Goal: Task Accomplishment & Management: Manage account settings

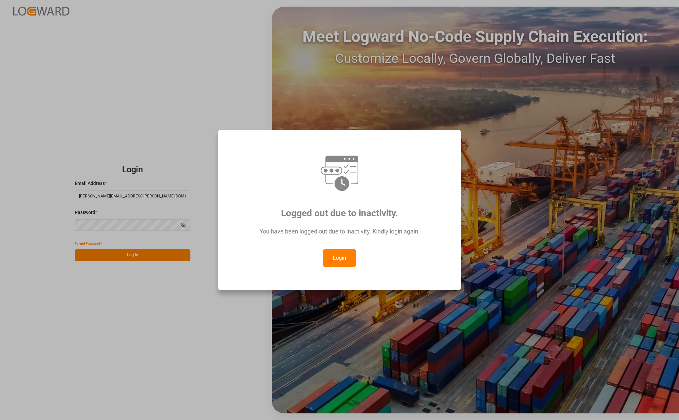
click at [332, 255] on button "Login" at bounding box center [339, 258] width 33 height 18
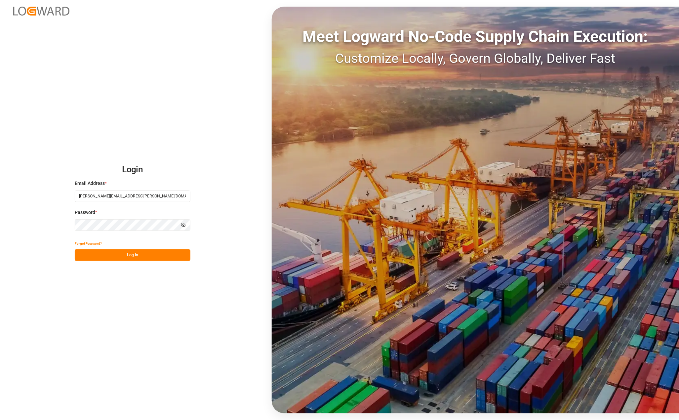
click at [118, 258] on button "Log In" at bounding box center [133, 255] width 116 height 12
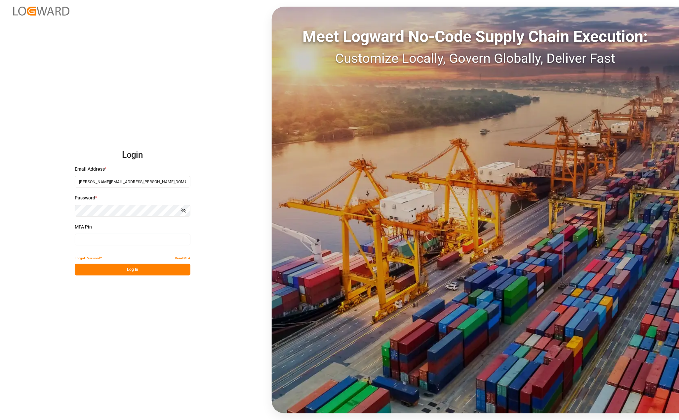
click at [118, 242] on input at bounding box center [133, 240] width 116 height 12
type input "219947"
click at [129, 268] on button "Log In" at bounding box center [133, 270] width 116 height 12
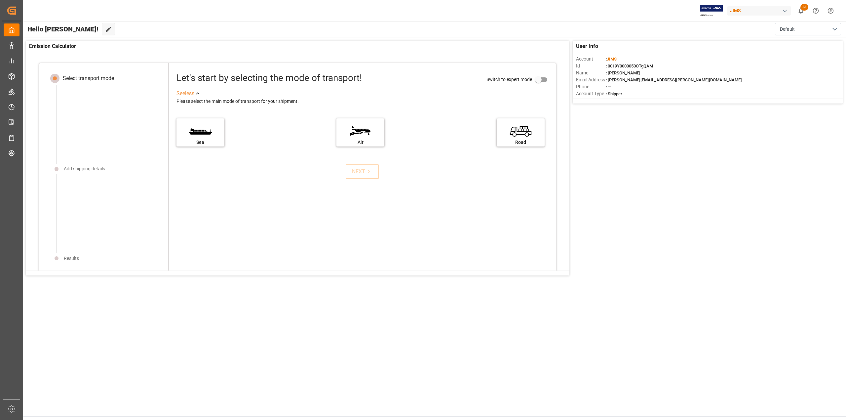
click at [678, 10] on html "Created by potrace 1.15, written by [PERSON_NAME] [DATE]-[DATE] Created by potr…" at bounding box center [423, 210] width 846 height 420
click at [678, 64] on div "Users & Roles" at bounding box center [718, 63] width 30 height 10
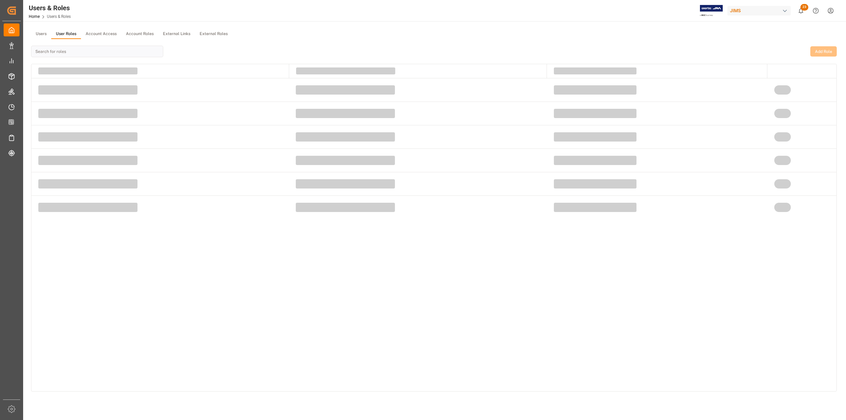
click at [69, 35] on button "User Roles" at bounding box center [66, 34] width 30 height 10
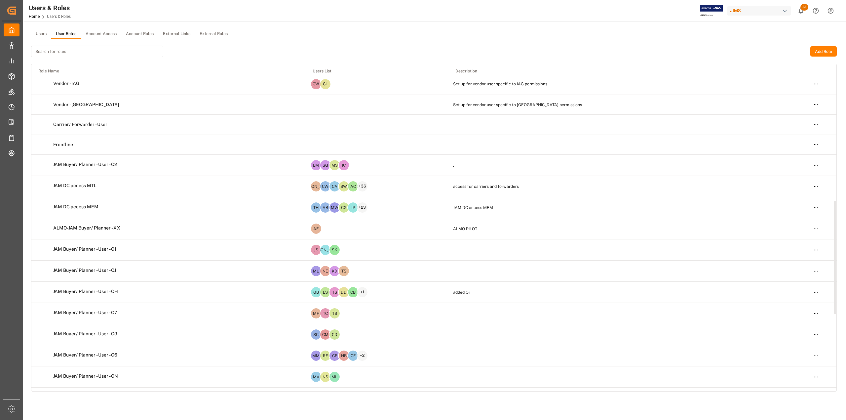
scroll to position [216, 0]
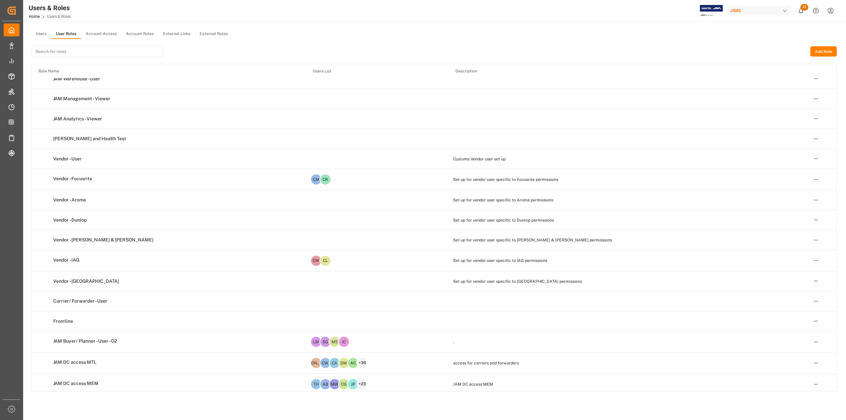
click at [118, 48] on input at bounding box center [97, 52] width 132 height 12
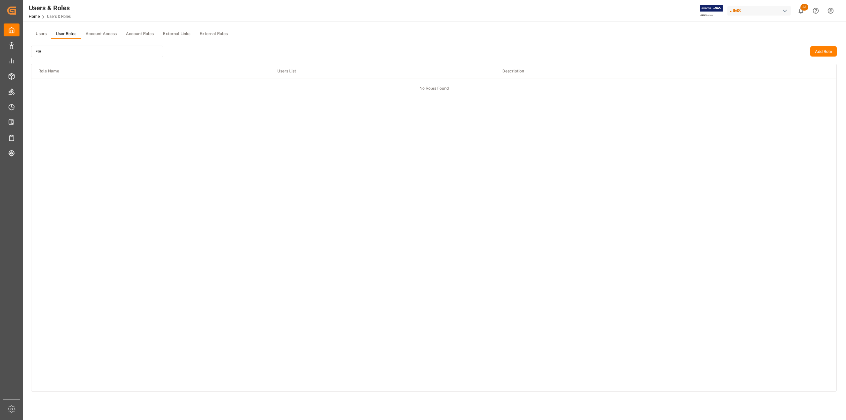
type input "FIRS"
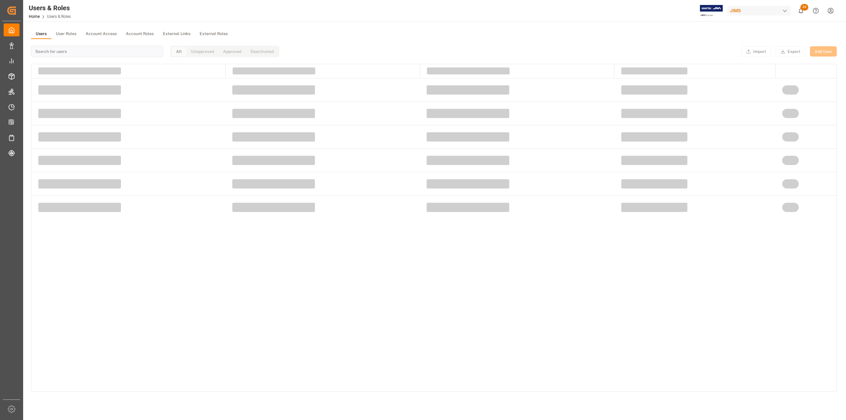
click at [40, 30] on button "Users" at bounding box center [41, 34] width 20 height 10
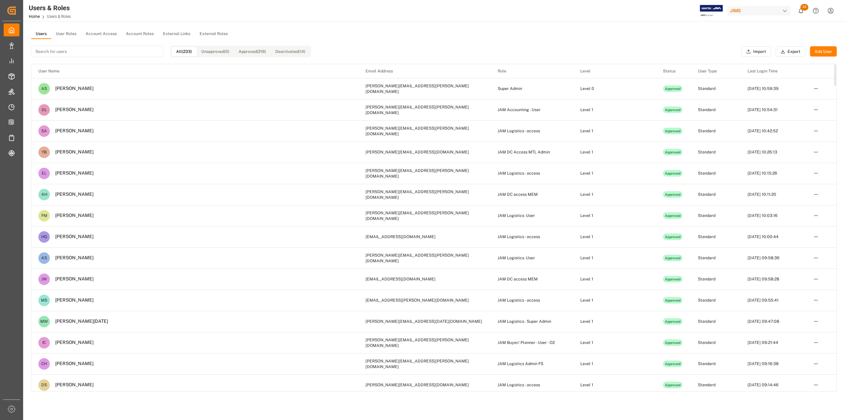
click at [105, 55] on input at bounding box center [97, 52] width 132 height 12
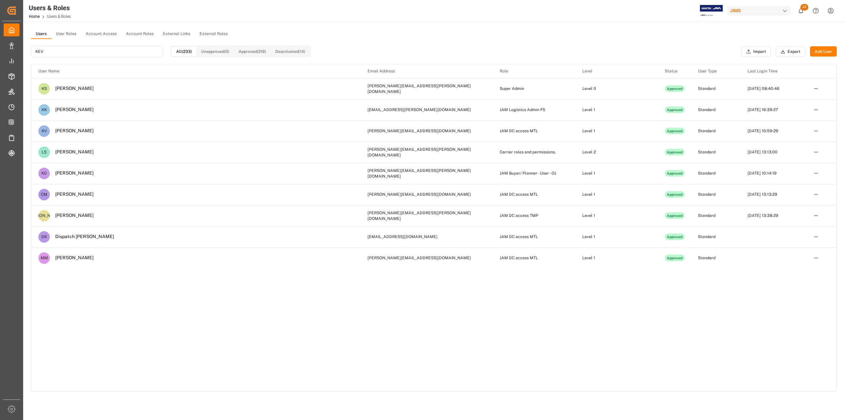
type input "KEVI"
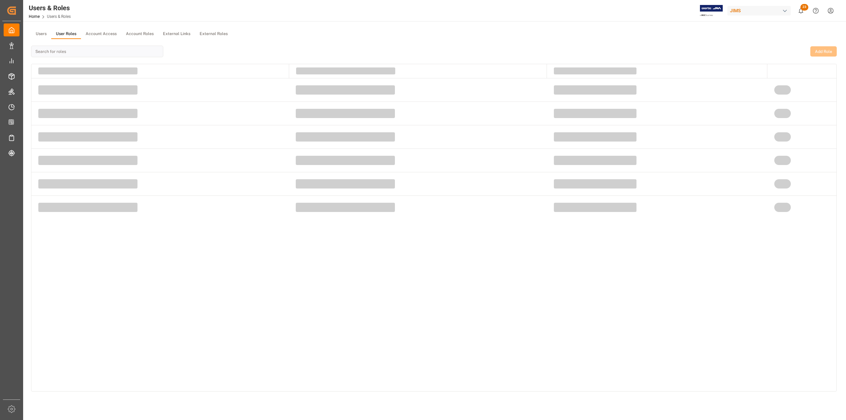
click at [68, 34] on button "User Roles" at bounding box center [66, 34] width 30 height 10
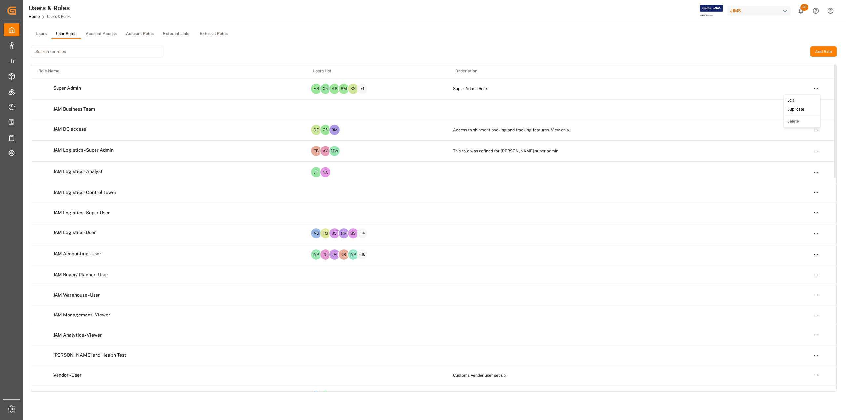
click at [678, 88] on html "Created by potrace 1.15, written by [PERSON_NAME] [DATE]-[DATE] Created by potr…" at bounding box center [423, 210] width 846 height 420
click at [678, 98] on div "Edit" at bounding box center [802, 100] width 34 height 9
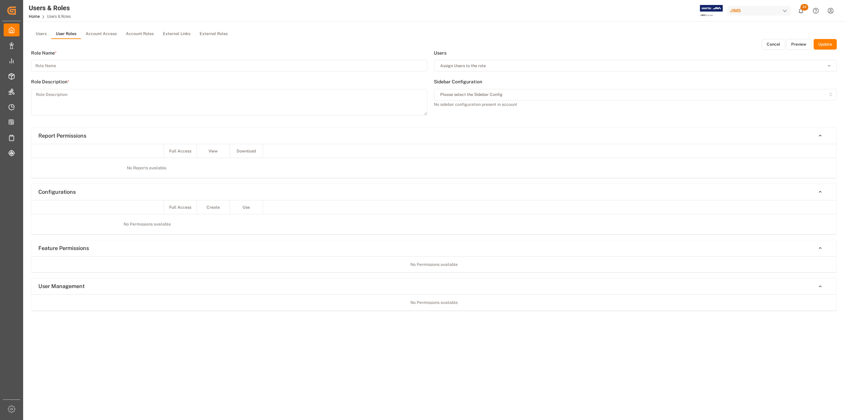
type input "Super Admin"
type textarea "Super Admin Role"
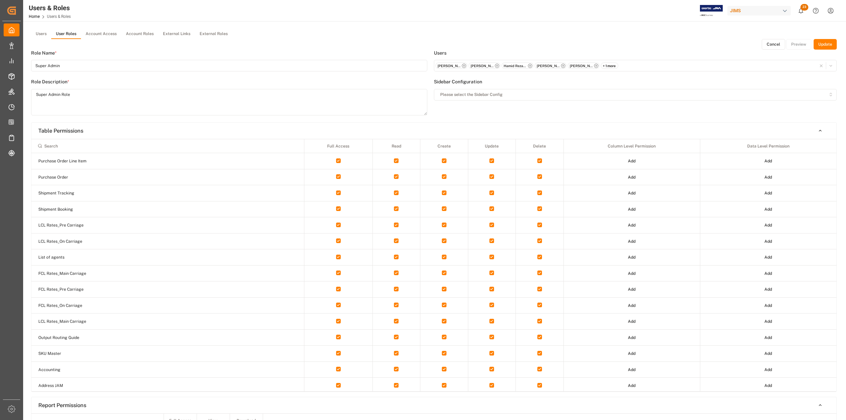
click at [678, 42] on button "Cancel" at bounding box center [773, 44] width 23 height 11
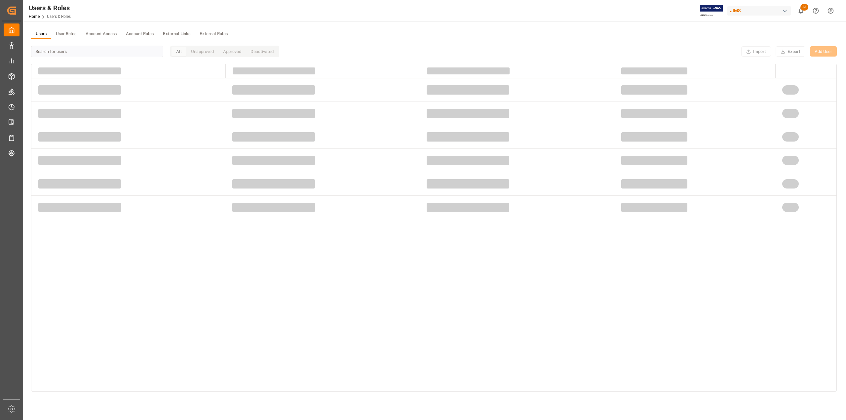
click at [48, 31] on button "Users" at bounding box center [41, 34] width 20 height 10
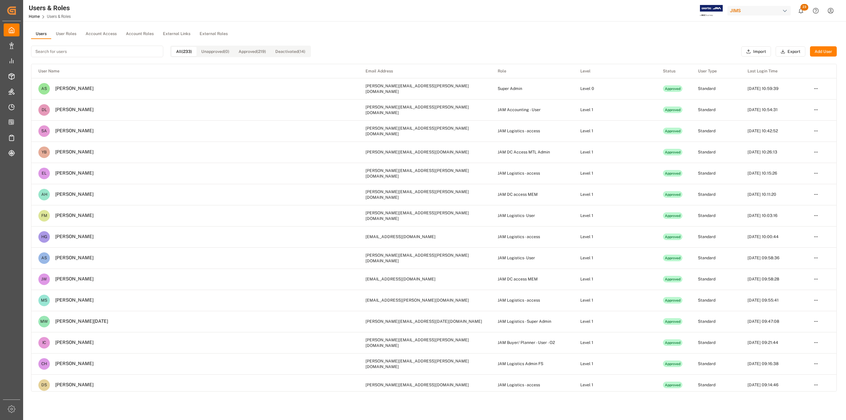
click at [124, 50] on input at bounding box center [97, 52] width 132 height 12
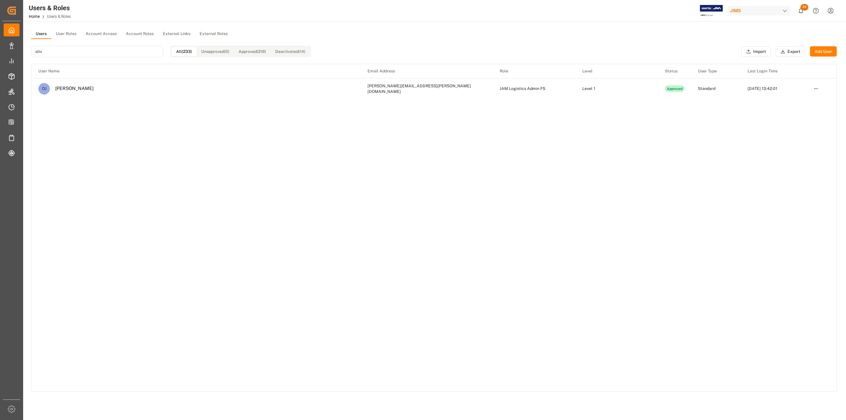
type input "oliv"
click at [678, 89] on html "Created by potrace 1.15, written by [PERSON_NAME] [DATE]-[DATE] Created by potr…" at bounding box center [423, 210] width 846 height 420
click at [678, 101] on div "Edit" at bounding box center [802, 100] width 34 height 9
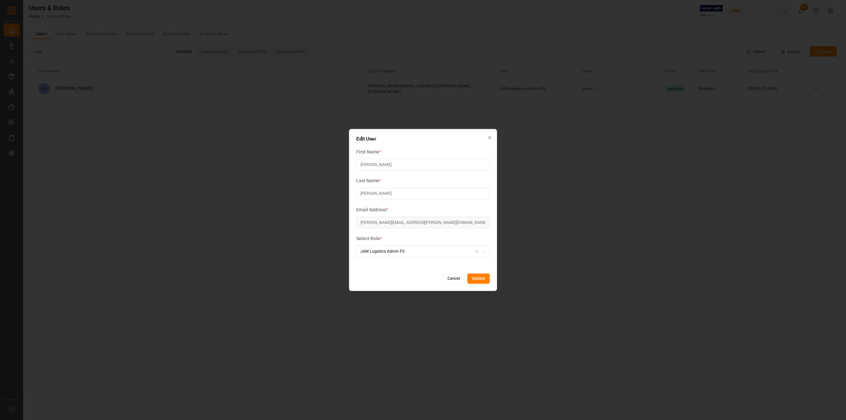
click at [475, 278] on button "Update" at bounding box center [478, 278] width 22 height 11
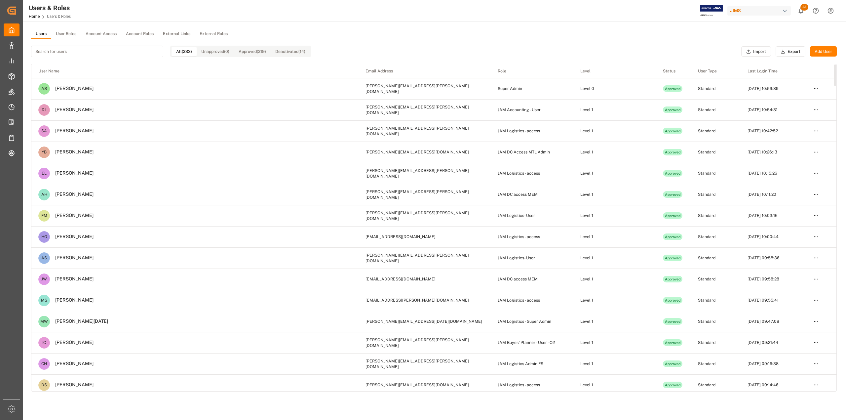
click at [88, 54] on input at bounding box center [97, 52] width 132 height 12
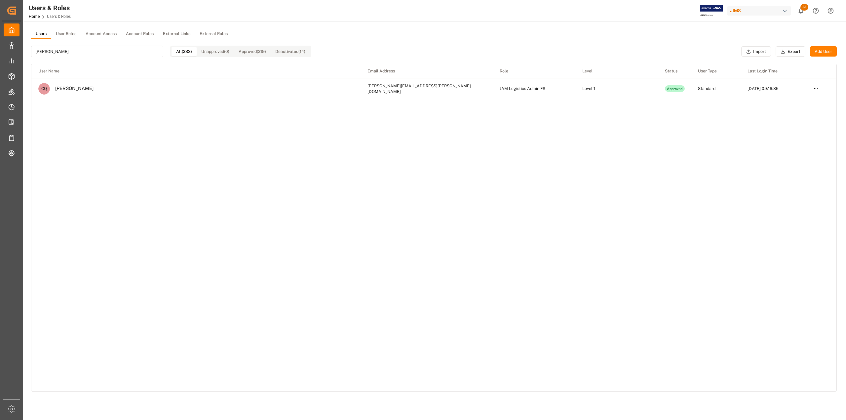
type input "[PERSON_NAME]"
click at [678, 90] on html "Created by potrace 1.15, written by [PERSON_NAME] [DATE]-[DATE] Created by potr…" at bounding box center [423, 210] width 846 height 420
click at [678, 98] on div "Edit" at bounding box center [802, 100] width 34 height 9
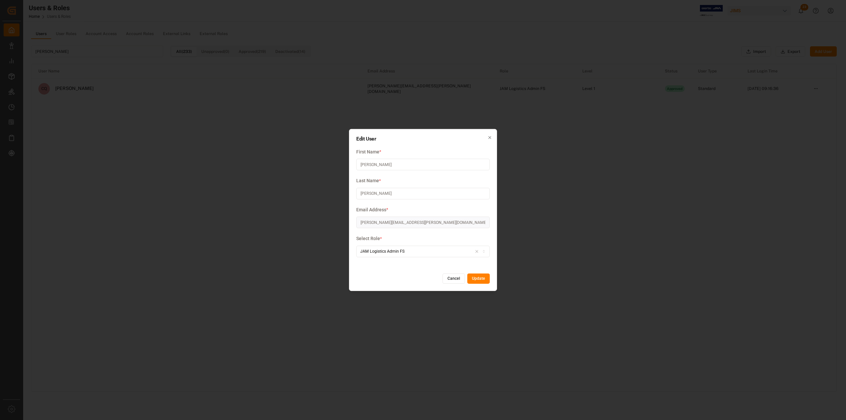
click at [481, 280] on button "Update" at bounding box center [478, 278] width 22 height 11
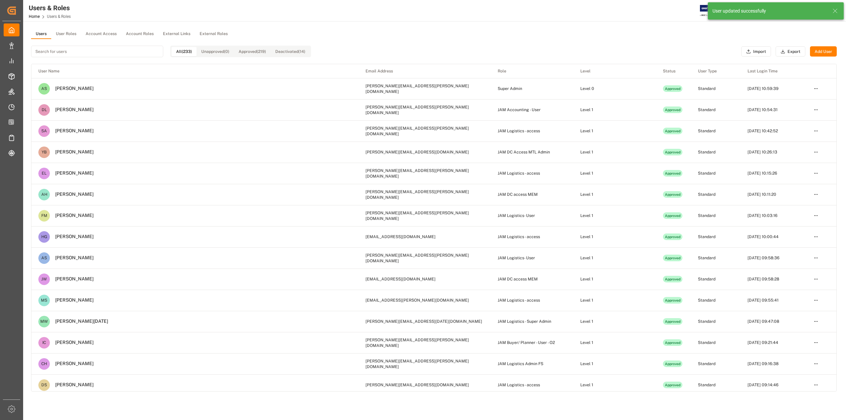
click at [73, 31] on button "User Roles" at bounding box center [66, 34] width 30 height 10
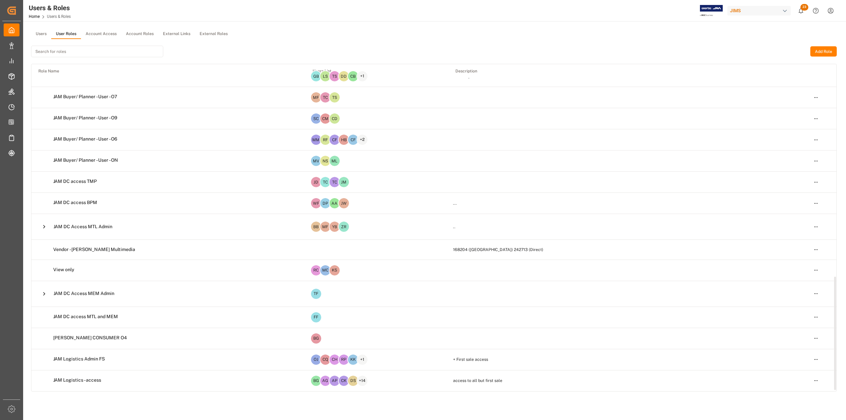
scroll to position [613, 0]
drag, startPoint x: 836, startPoint y: 263, endPoint x: 845, endPoint y: 323, distance: 60.3
click at [678, 323] on div at bounding box center [835, 333] width 2 height 113
click at [678, 357] on html "Created by potrace 1.15, written by [PERSON_NAME] [DATE]-[DATE] Created by potr…" at bounding box center [423, 210] width 846 height 420
click at [678, 369] on div "Edit" at bounding box center [802, 371] width 34 height 9
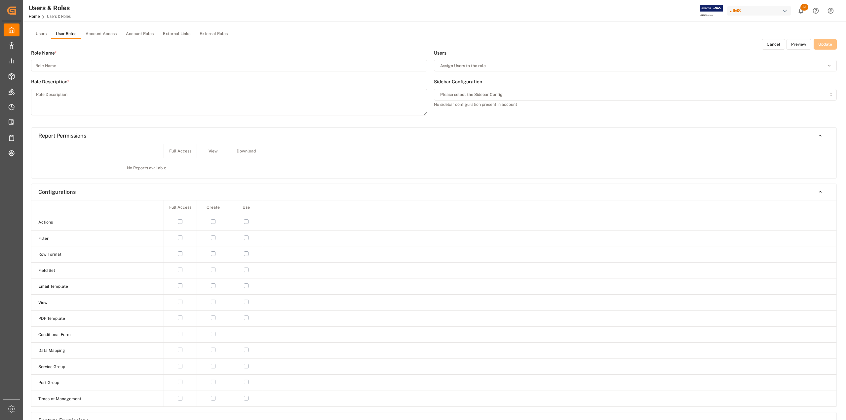
type input "JAM Logistics Admin FS"
type textarea "+ First sale access"
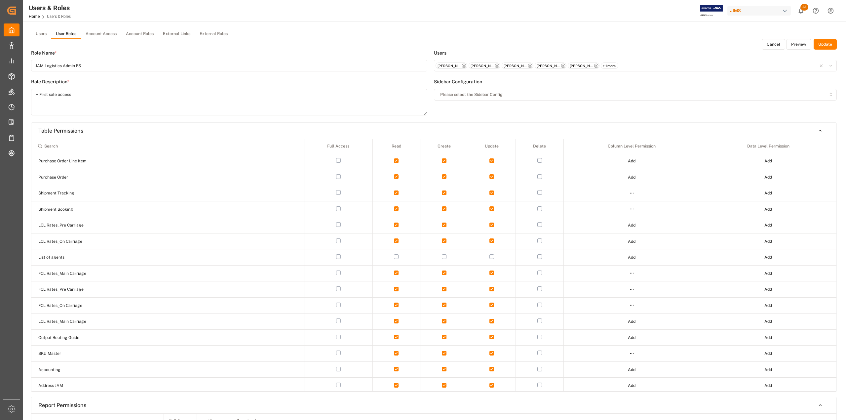
click at [530, 65] on icon "button" at bounding box center [530, 65] width 5 height 5
click at [678, 42] on button "Update" at bounding box center [825, 44] width 23 height 11
click at [678, 44] on button "Cancel" at bounding box center [773, 44] width 23 height 11
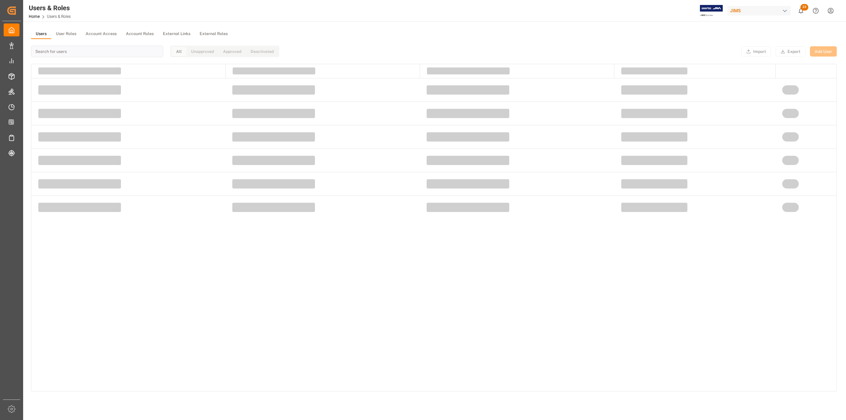
click at [40, 32] on button "Users" at bounding box center [41, 34] width 20 height 10
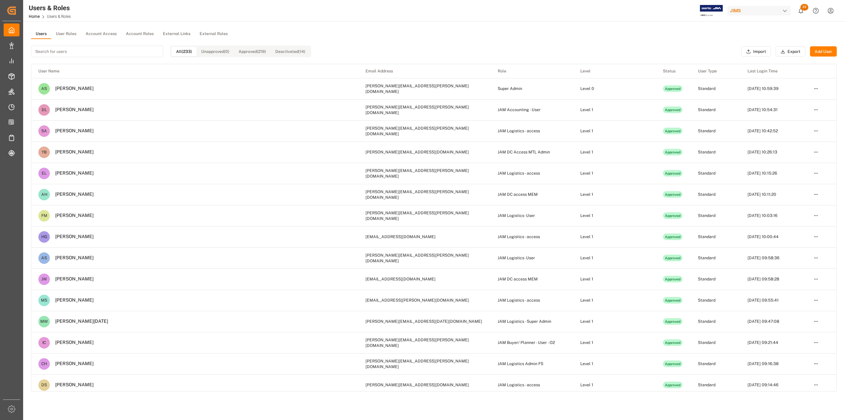
click at [62, 33] on button "User Roles" at bounding box center [66, 34] width 30 height 10
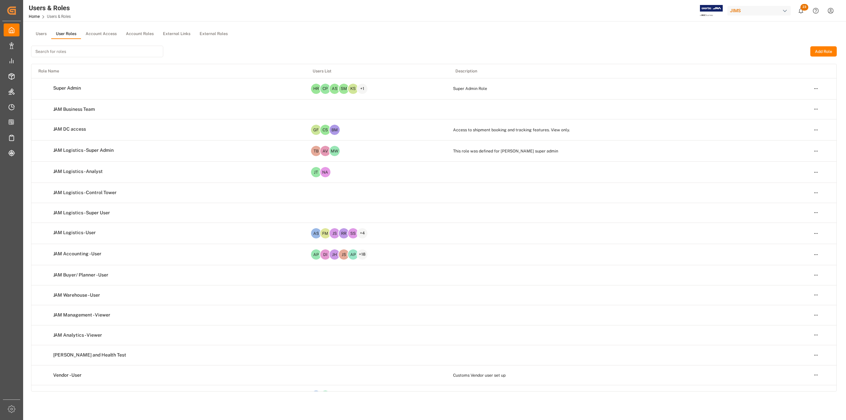
click at [69, 50] on input at bounding box center [97, 52] width 132 height 12
click at [38, 32] on button "Users" at bounding box center [41, 34] width 20 height 10
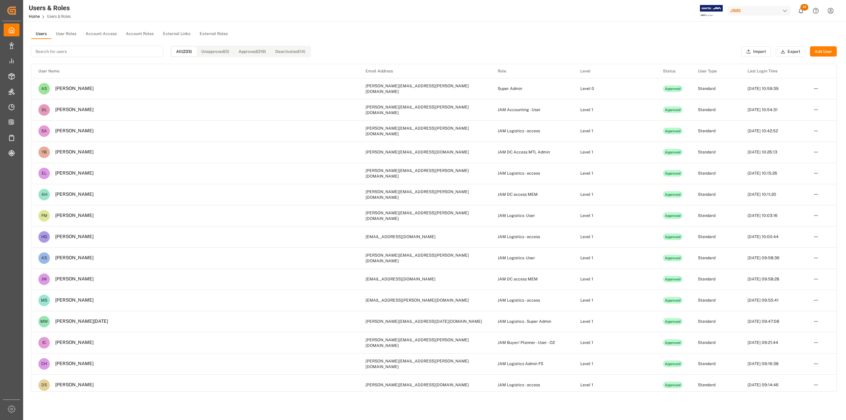
click at [48, 50] on input at bounding box center [97, 52] width 132 height 12
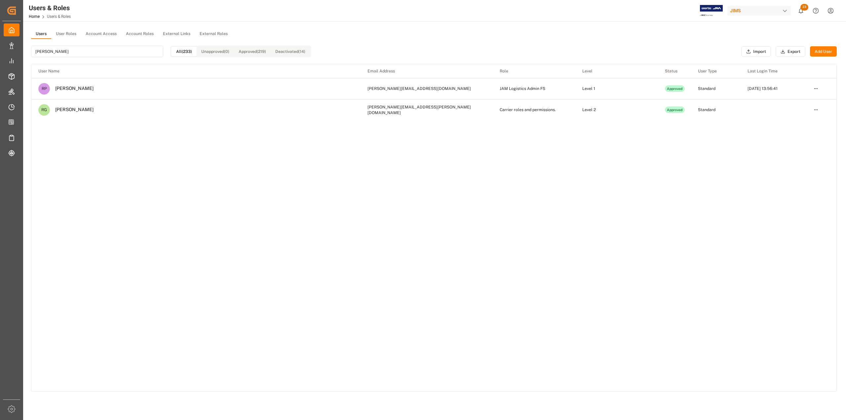
type input "[PERSON_NAME]"
click at [678, 88] on html "Created by potrace 1.15, written by [PERSON_NAME] [DATE]-[DATE] Created by potr…" at bounding box center [423, 210] width 846 height 420
click at [678, 98] on div "Edit" at bounding box center [802, 100] width 34 height 9
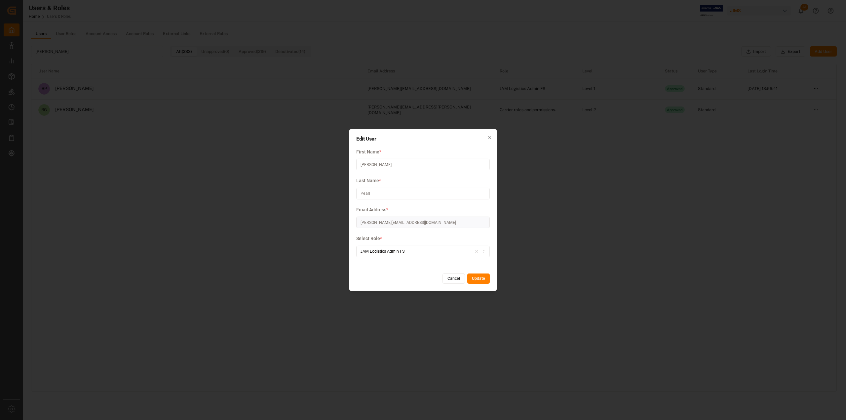
click at [483, 251] on icon "button" at bounding box center [484, 252] width 5 height 4
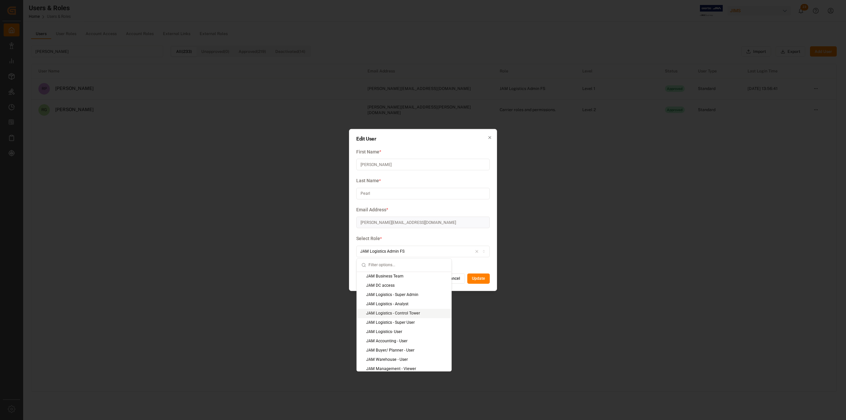
click at [452, 277] on button "Cancel" at bounding box center [454, 278] width 22 height 11
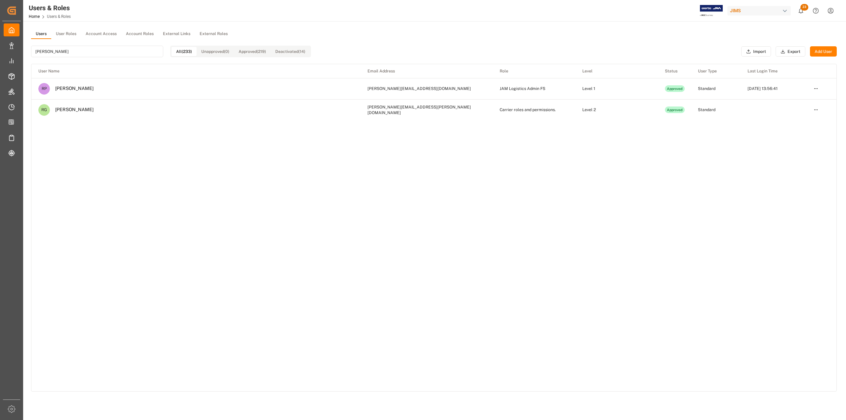
click at [61, 35] on button "User Roles" at bounding box center [66, 34] width 30 height 10
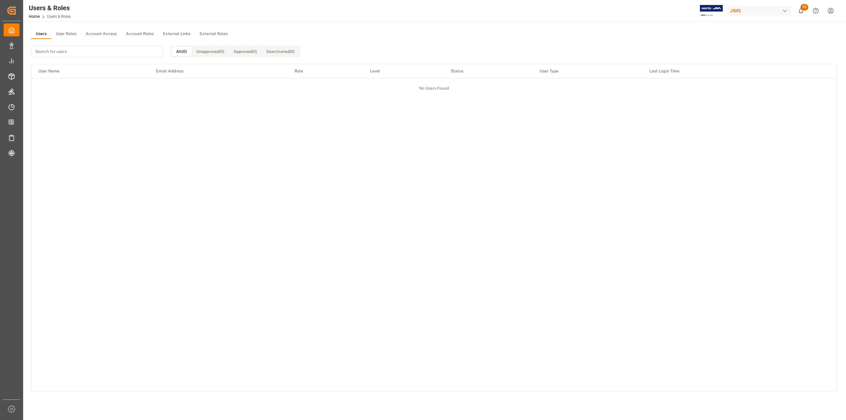
click at [49, 31] on button "Users" at bounding box center [41, 34] width 20 height 10
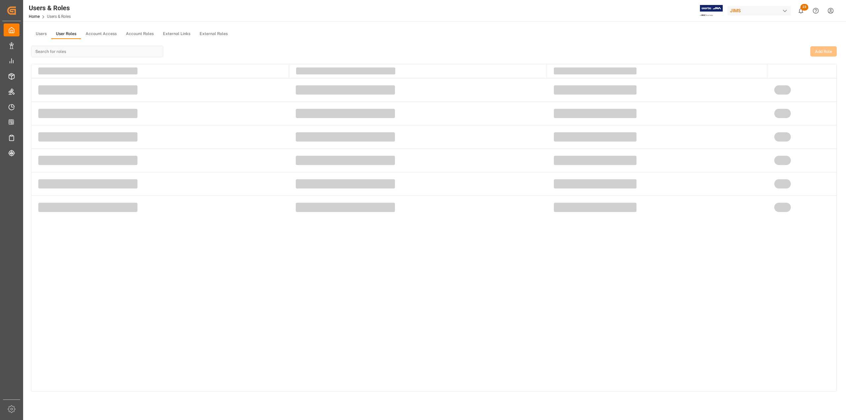
click at [70, 37] on button "User Roles" at bounding box center [66, 34] width 30 height 10
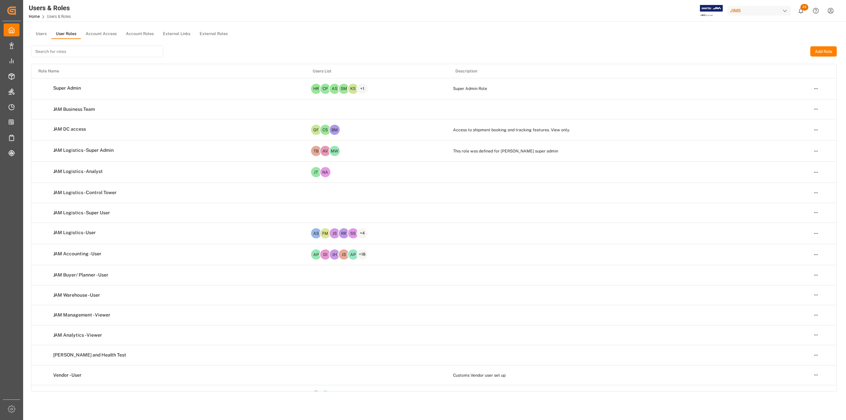
click at [73, 47] on input at bounding box center [97, 52] width 132 height 12
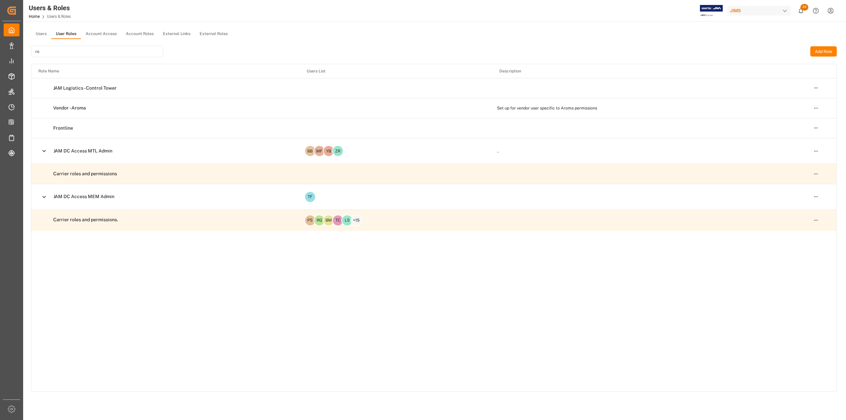
type input "rob"
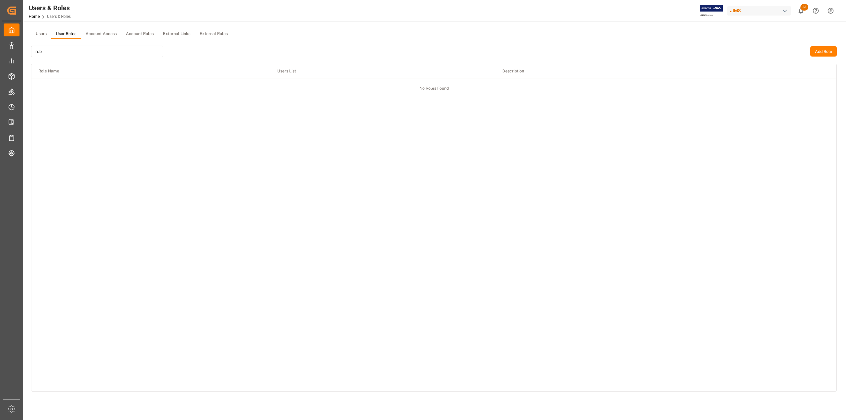
click at [42, 36] on button "Users" at bounding box center [41, 34] width 20 height 10
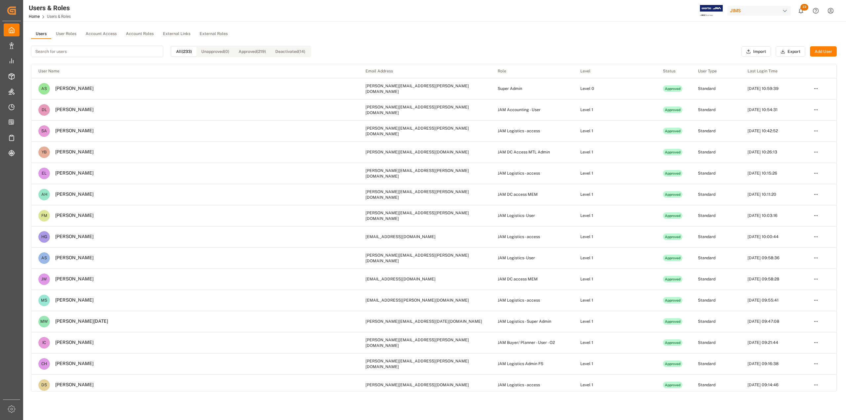
click at [110, 44] on div "All (233) Unapproved (0) Approved (219) Deactivated (14)" at bounding box center [171, 51] width 280 height 25
click at [110, 46] on input at bounding box center [97, 52] width 132 height 12
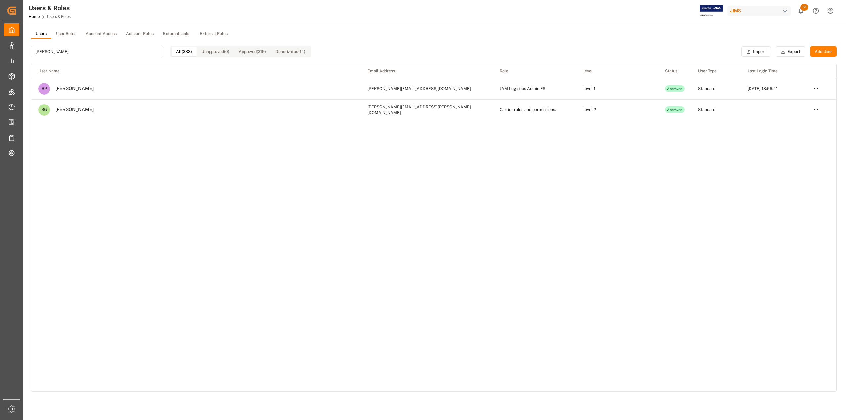
type input "[PERSON_NAME]"
click at [678, 89] on html "Created by potrace 1.15, written by [PERSON_NAME] [DATE]-[DATE] Created by potr…" at bounding box center [423, 210] width 846 height 420
click at [678, 98] on div "Edit" at bounding box center [802, 100] width 34 height 9
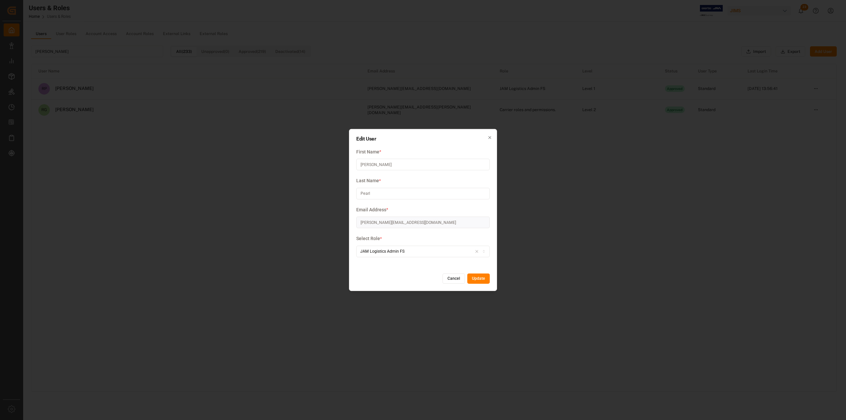
click at [484, 251] on icon "button" at bounding box center [484, 252] width 5 height 4
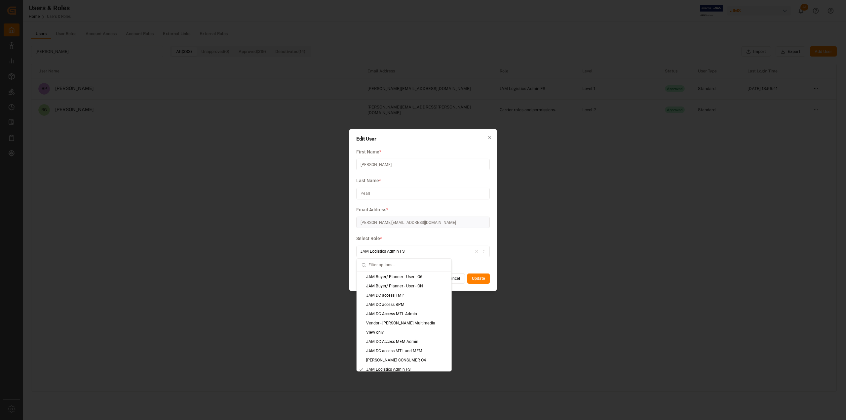
scroll to position [308, 0]
click at [417, 358] on div "JAM Logistics - access" at bounding box center [404, 356] width 95 height 9
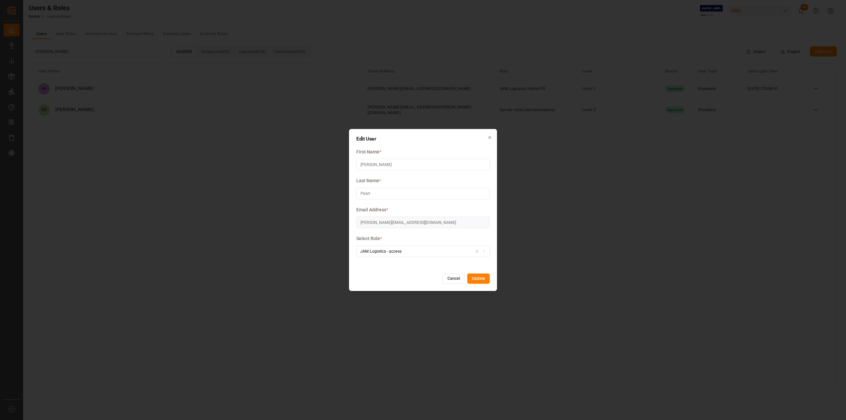
click at [484, 274] on button "Update" at bounding box center [478, 278] width 22 height 11
